Goal: Find specific page/section

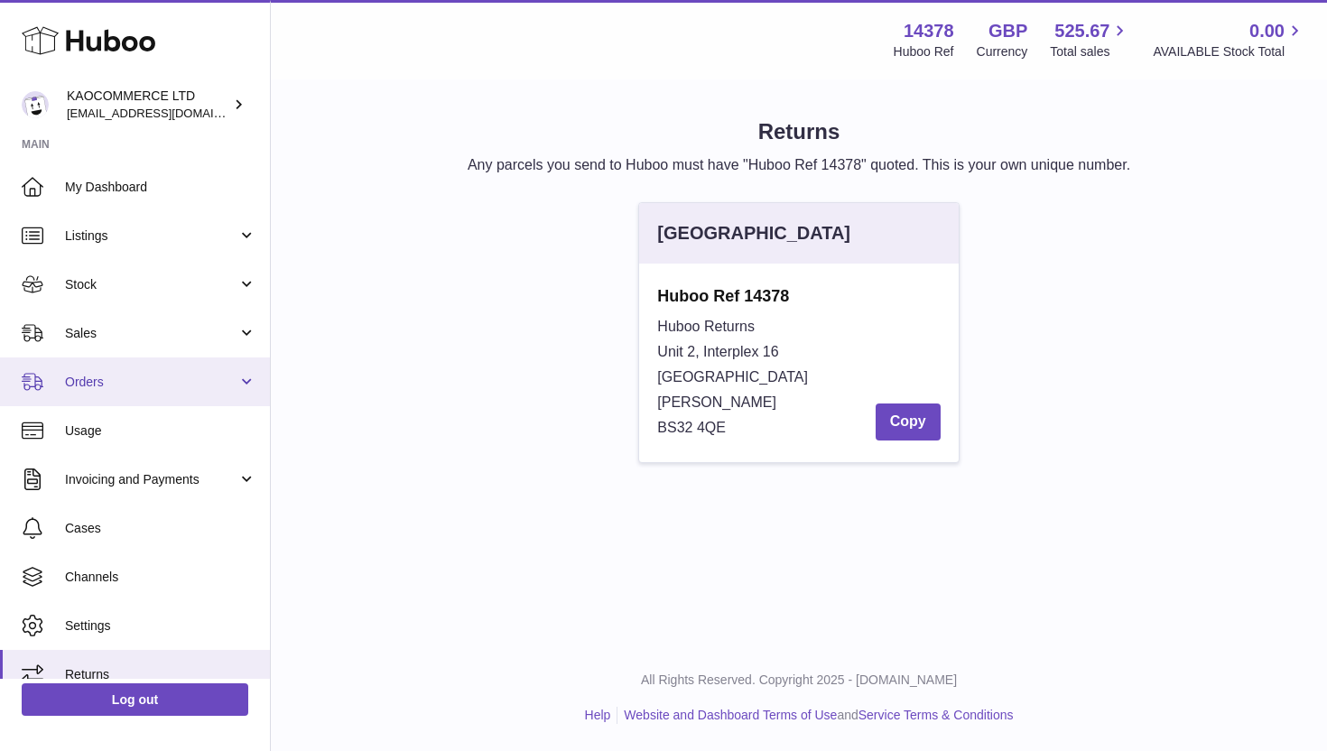
scroll to position [20, 0]
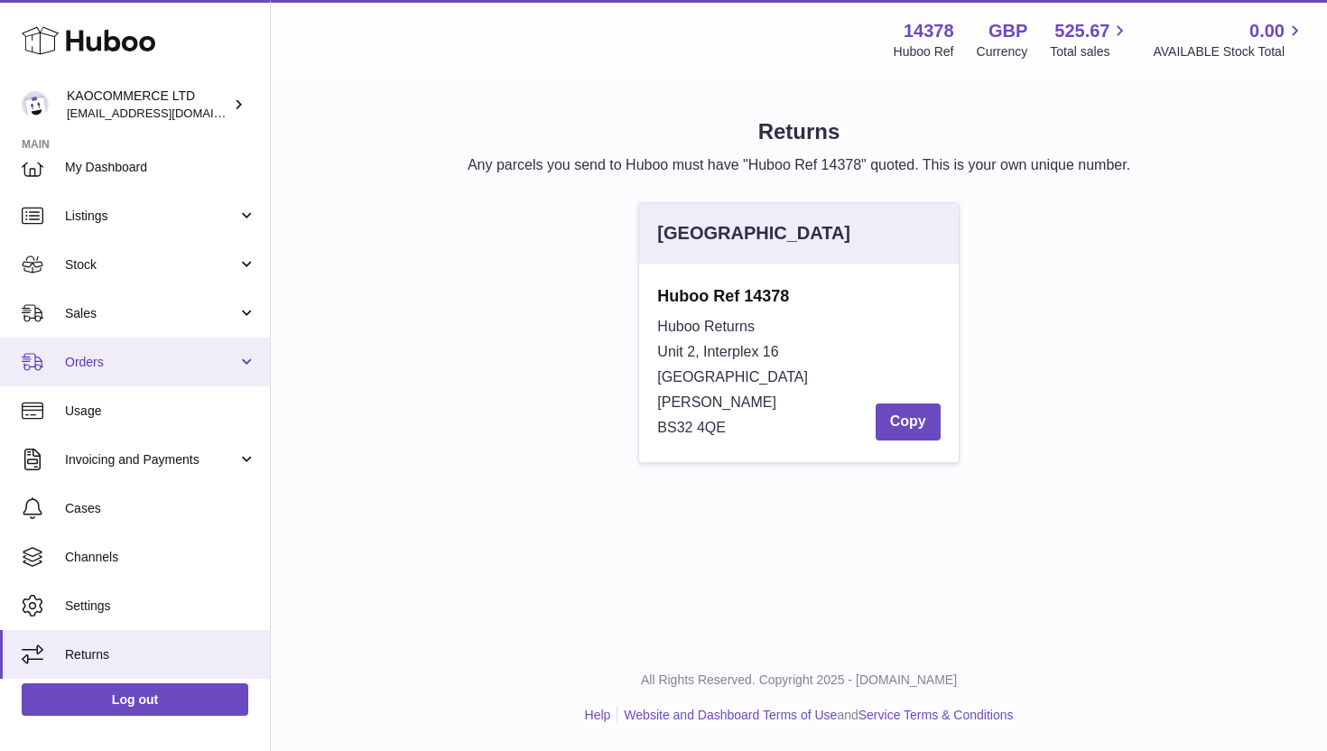
click at [222, 358] on span "Orders" at bounding box center [151, 362] width 172 height 17
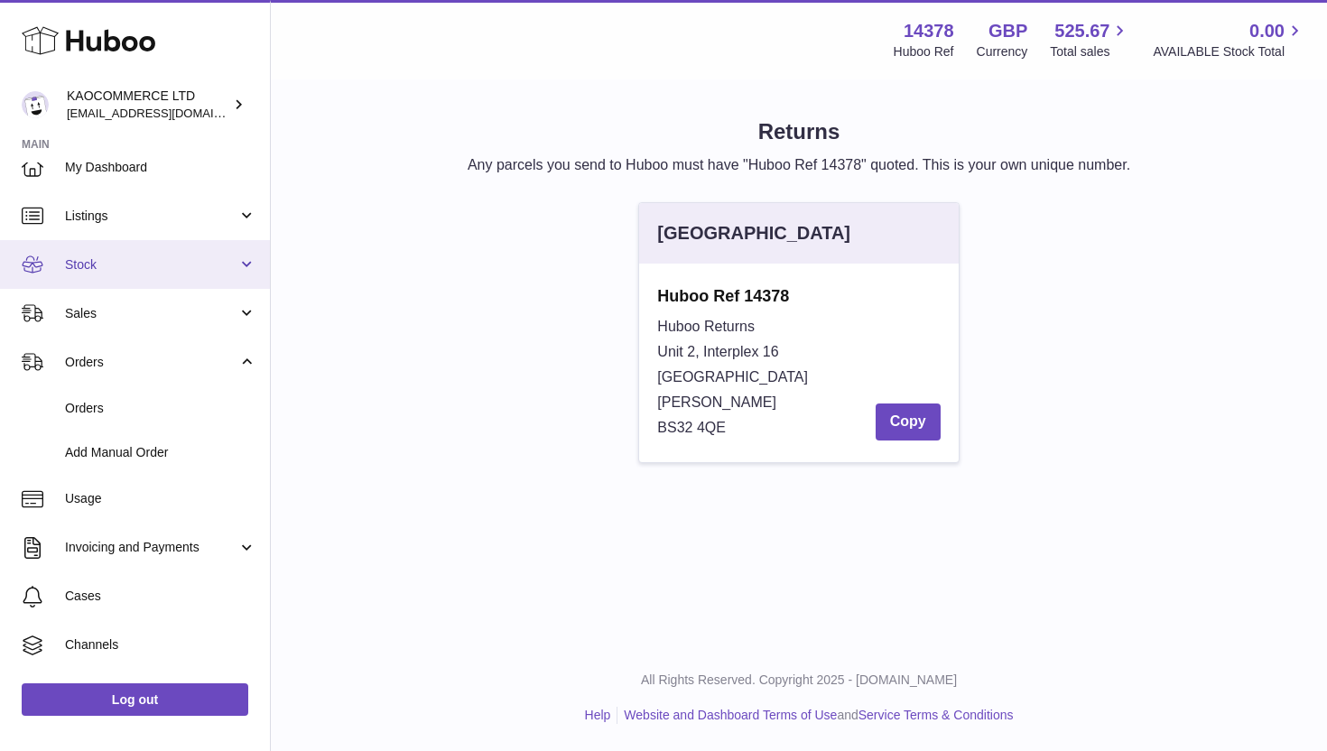
click at [149, 270] on span "Stock" at bounding box center [151, 264] width 172 height 17
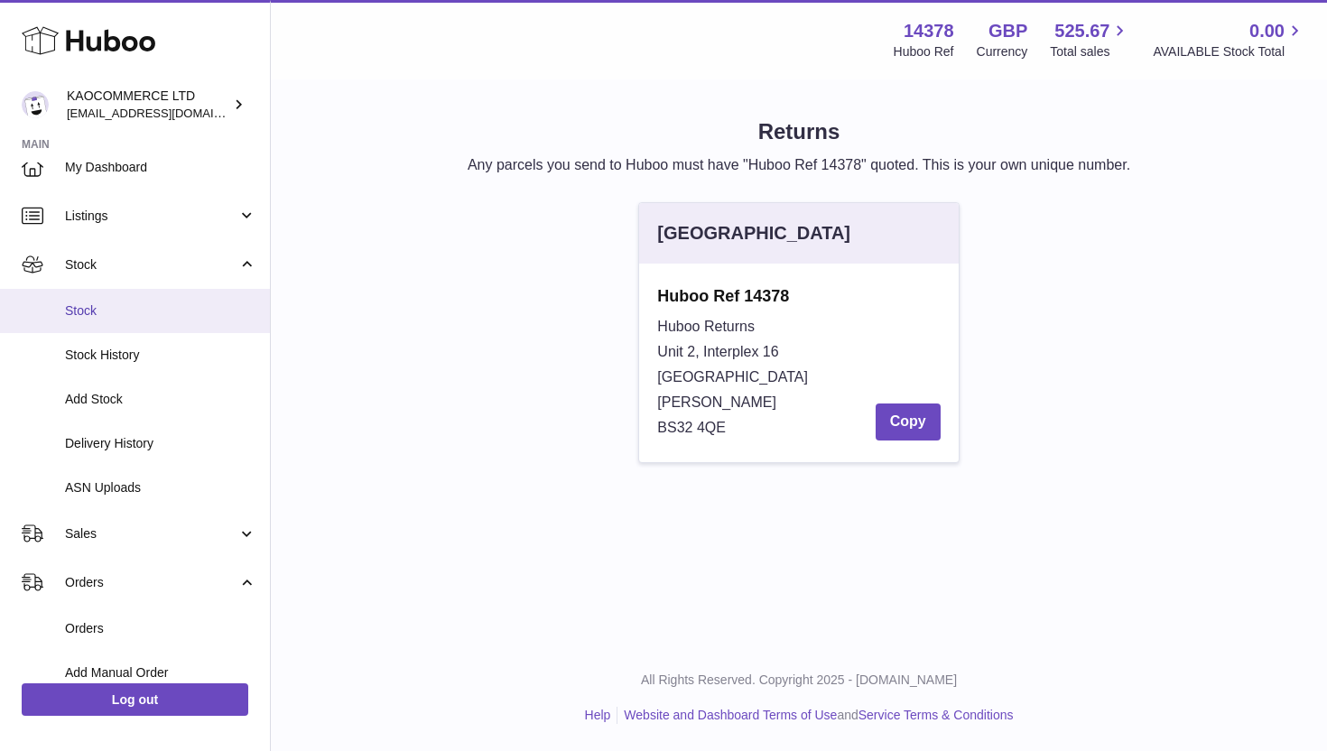
click at [128, 314] on span "Stock" at bounding box center [160, 310] width 191 height 17
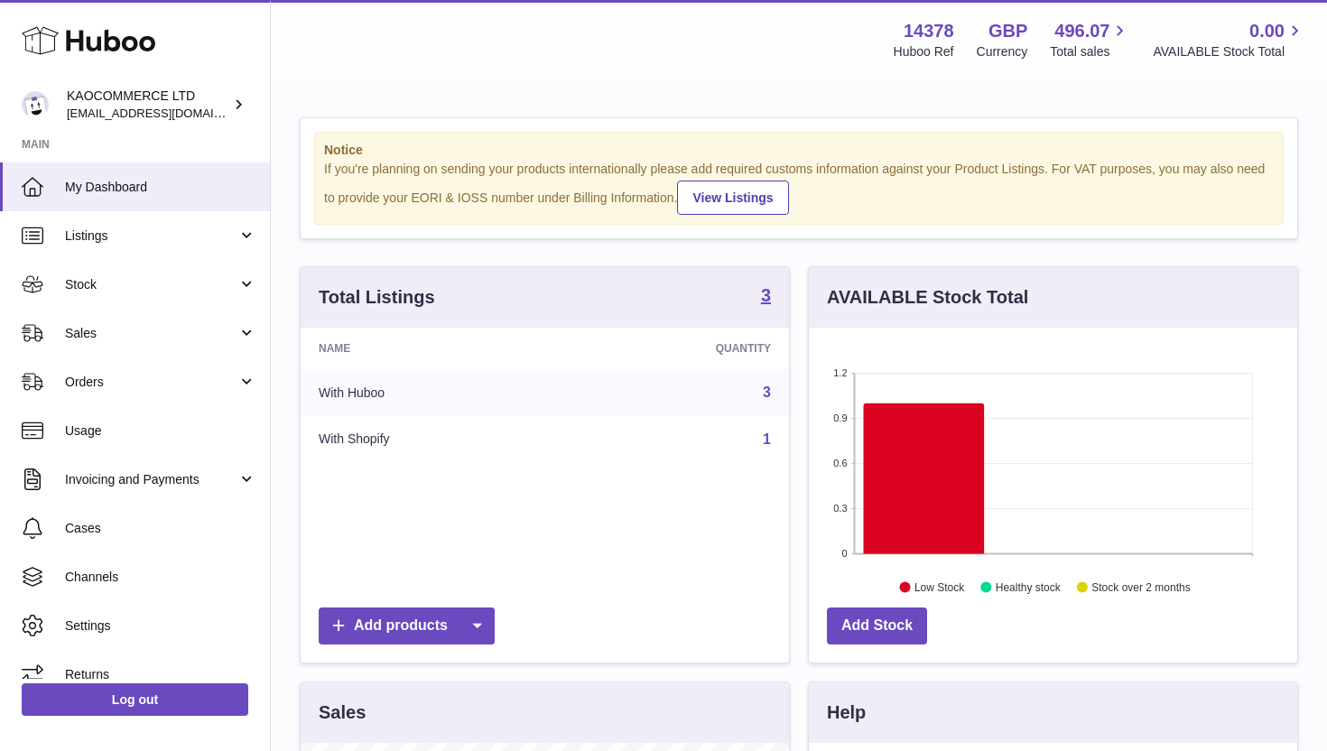
scroll to position [282, 488]
click at [166, 274] on link "Stock" at bounding box center [135, 284] width 270 height 49
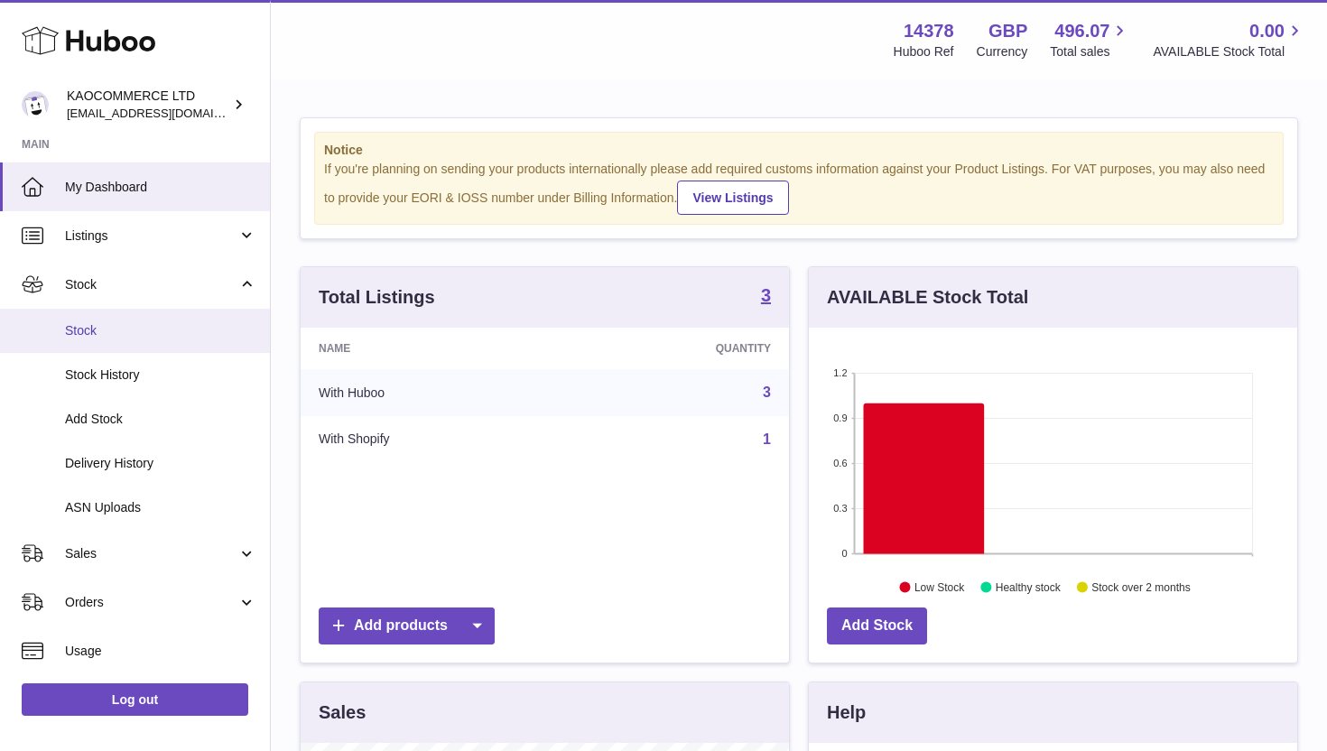
click at [141, 339] on link "Stock" at bounding box center [135, 331] width 270 height 44
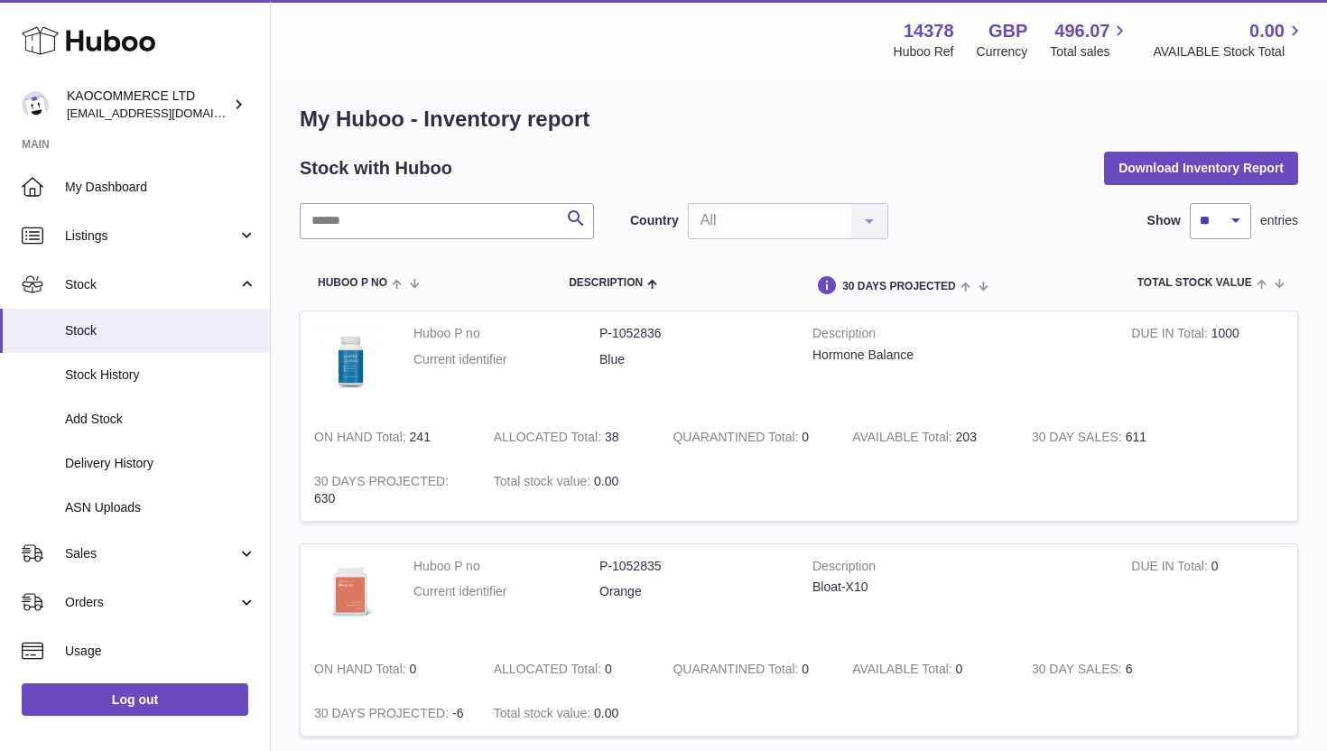
scroll to position [14, 0]
